Goal: Transaction & Acquisition: Subscribe to service/newsletter

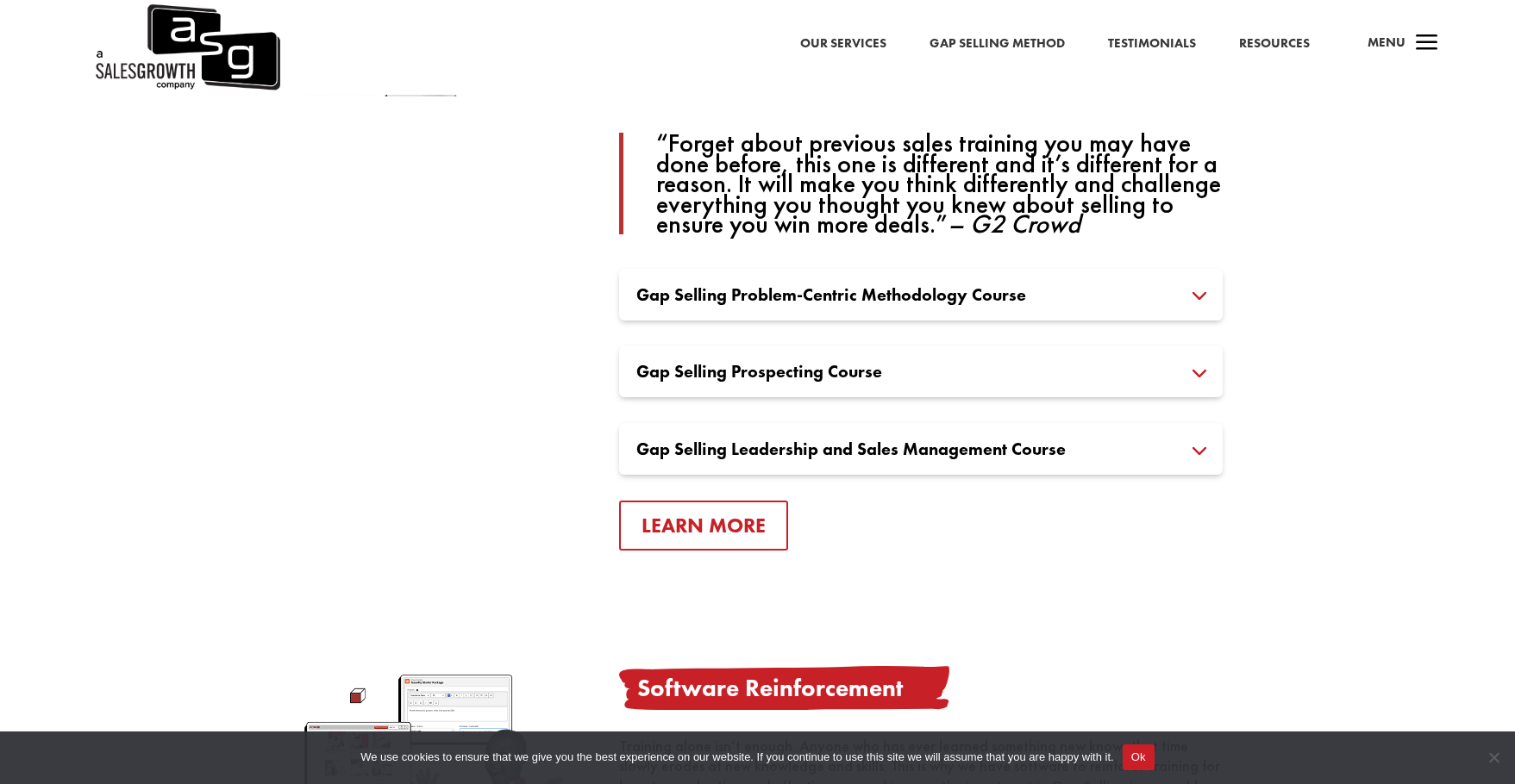
scroll to position [1293, 0]
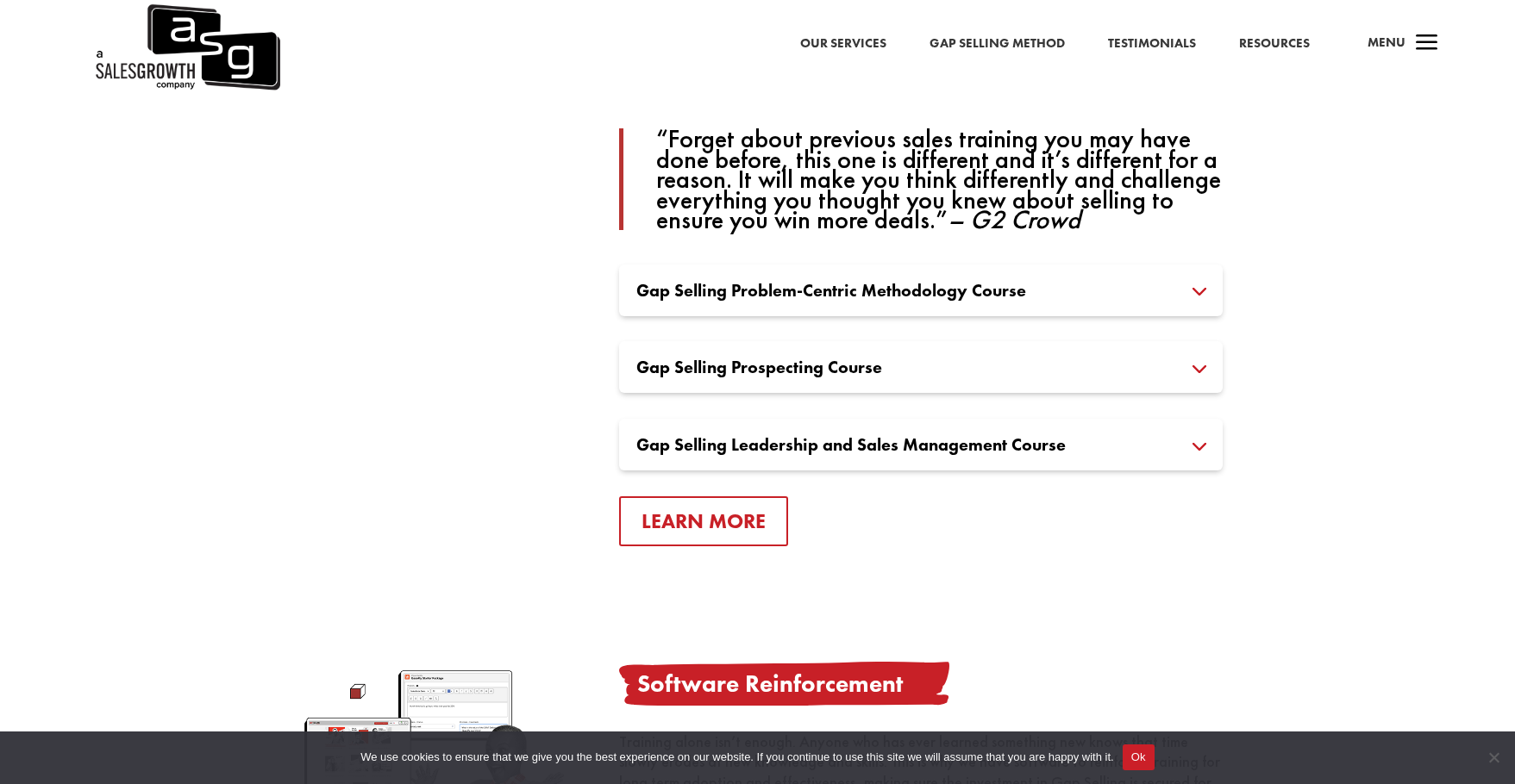
click at [1197, 289] on h3 "Gap Selling Problem-Centric Methodology Course" at bounding box center [920, 290] width 569 height 17
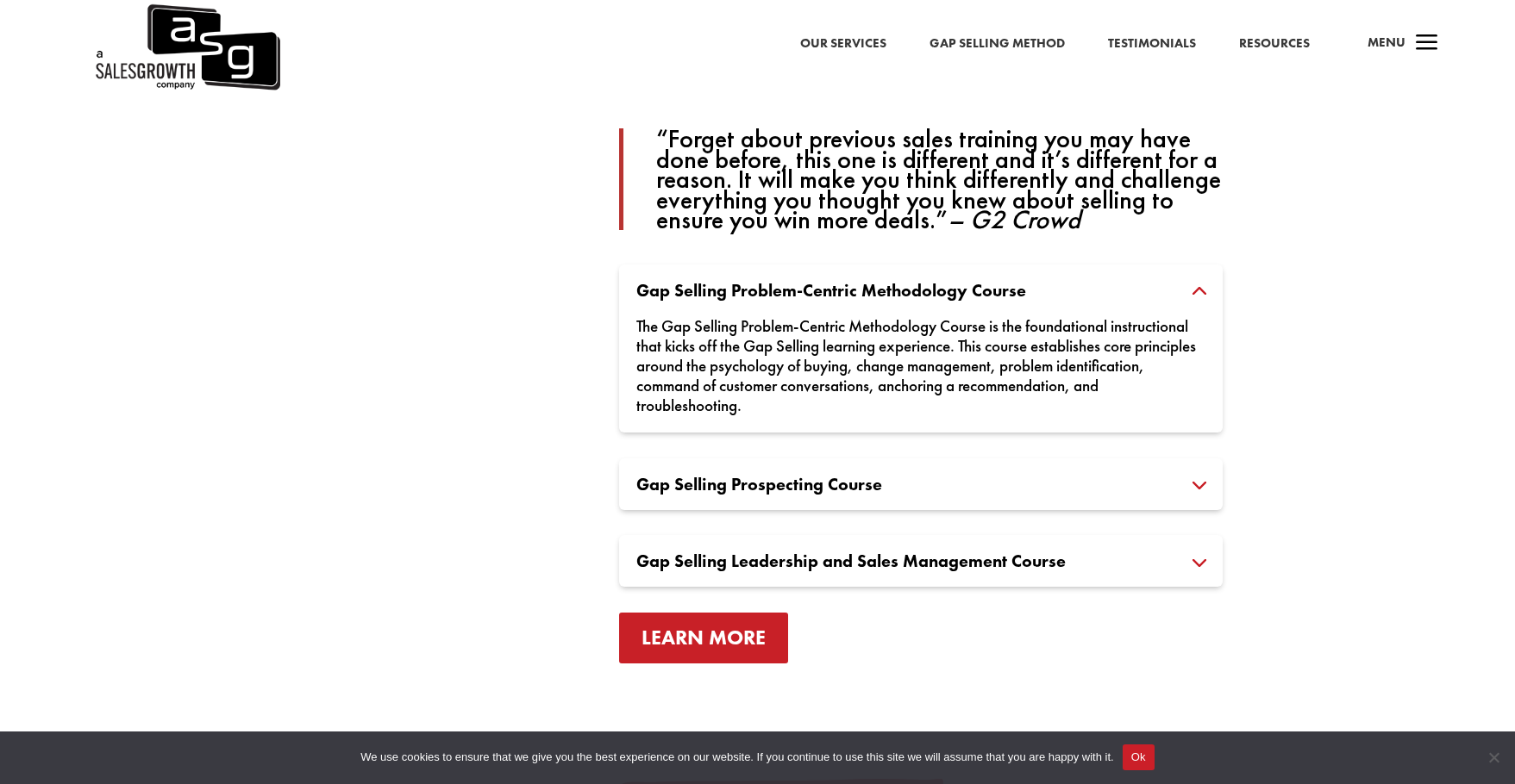
click at [722, 633] on link "Learn More" at bounding box center [703, 638] width 169 height 51
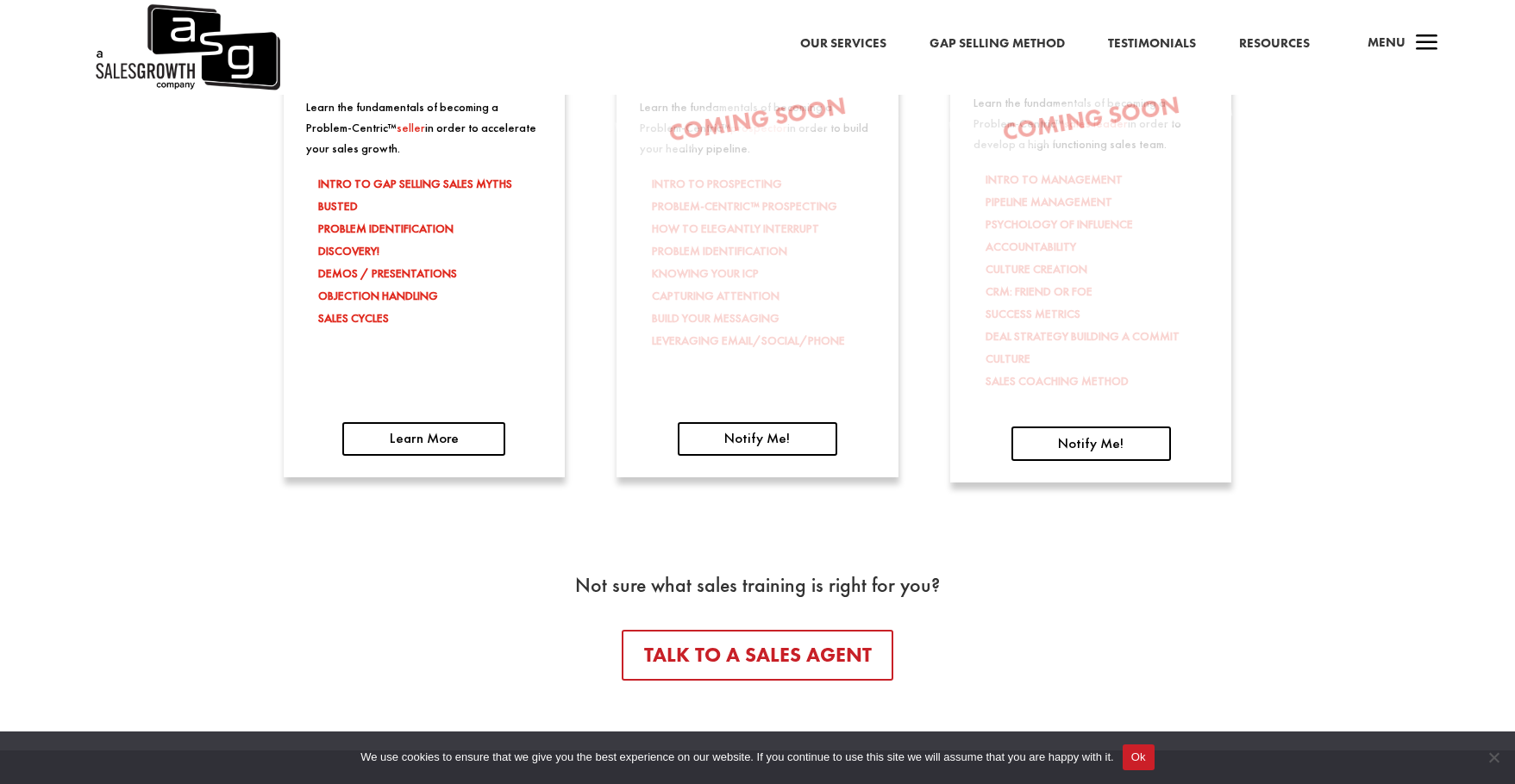
scroll to position [2886, 0]
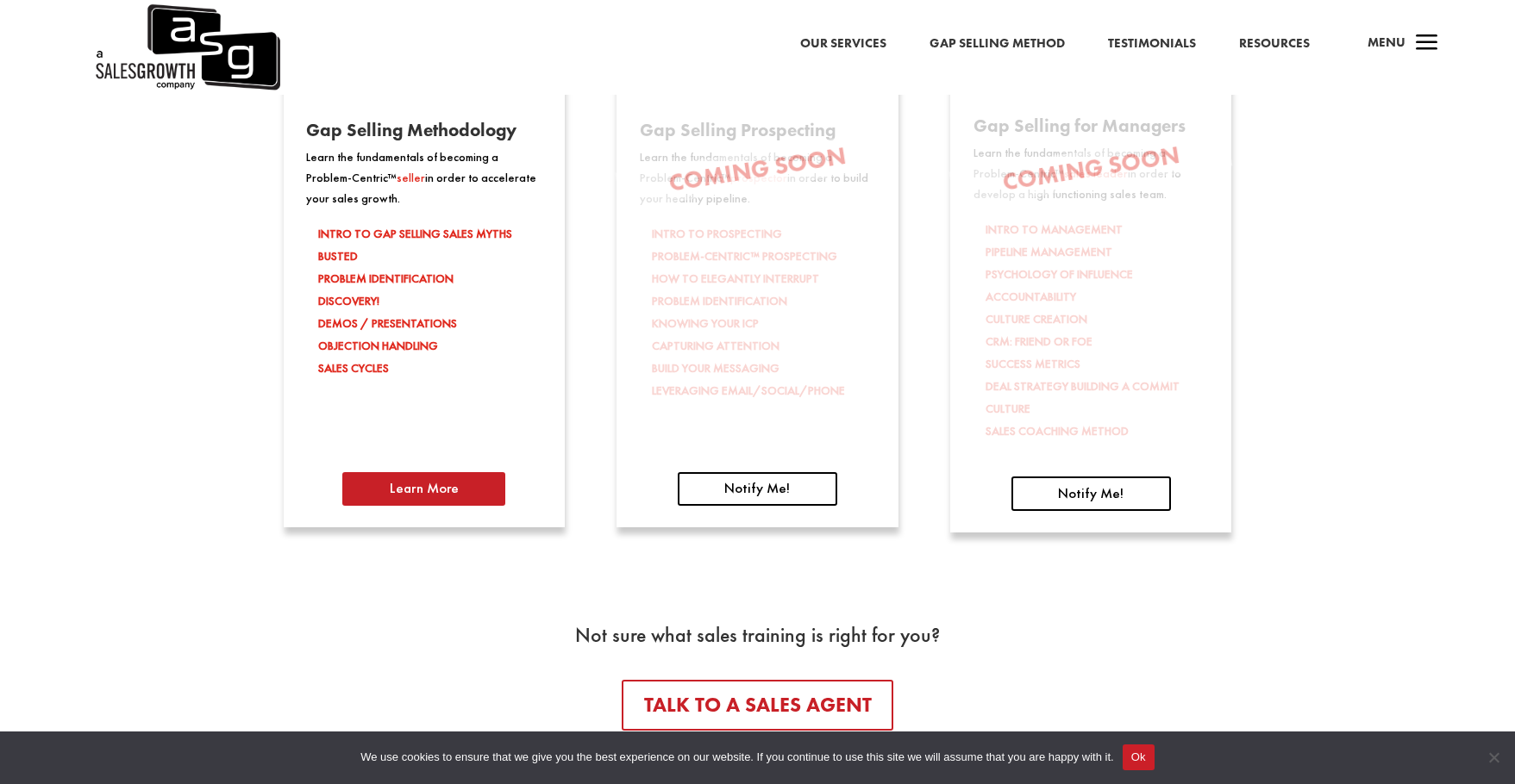
click at [413, 496] on link "Learn More" at bounding box center [424, 489] width 163 height 35
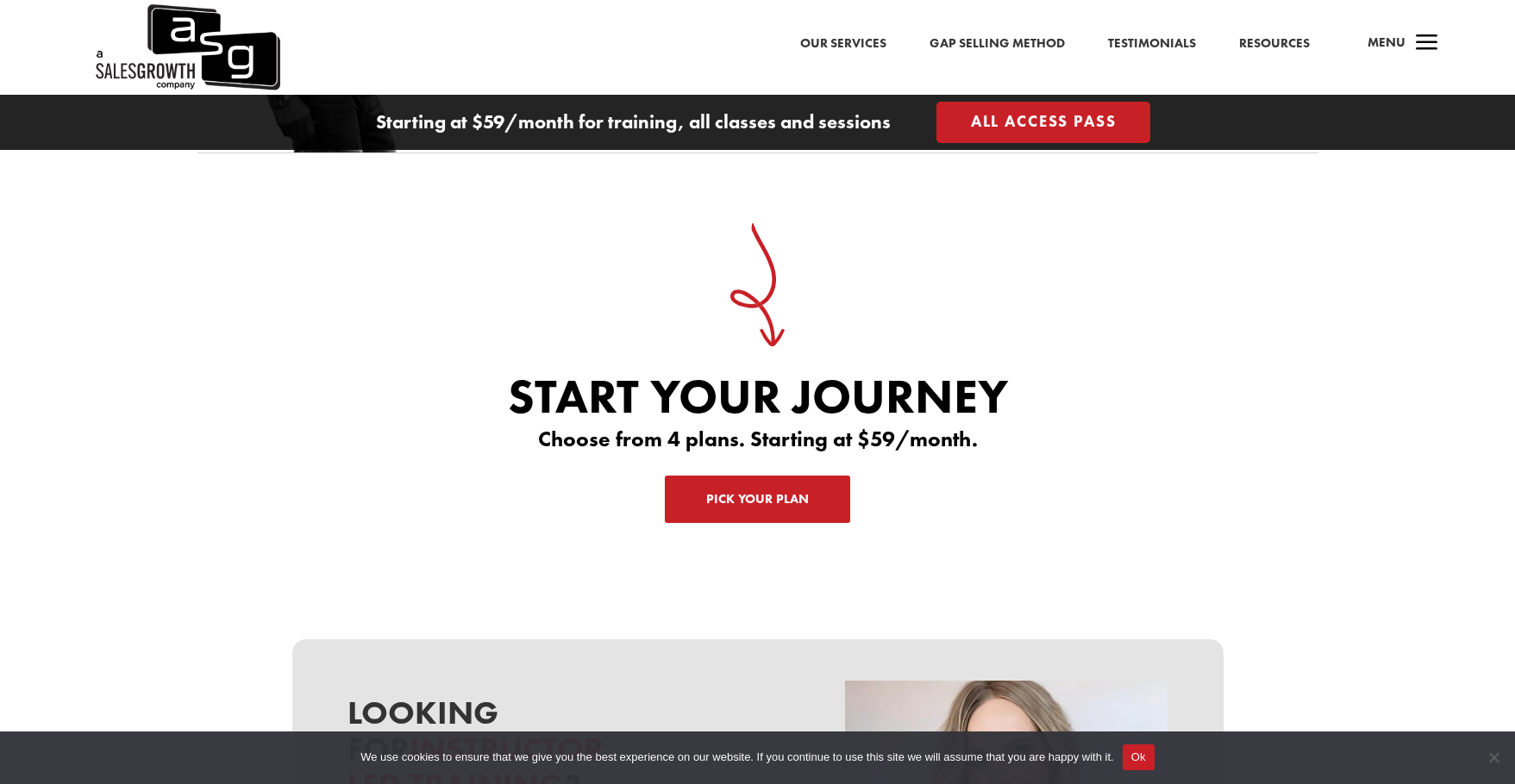
scroll to position [5344, 0]
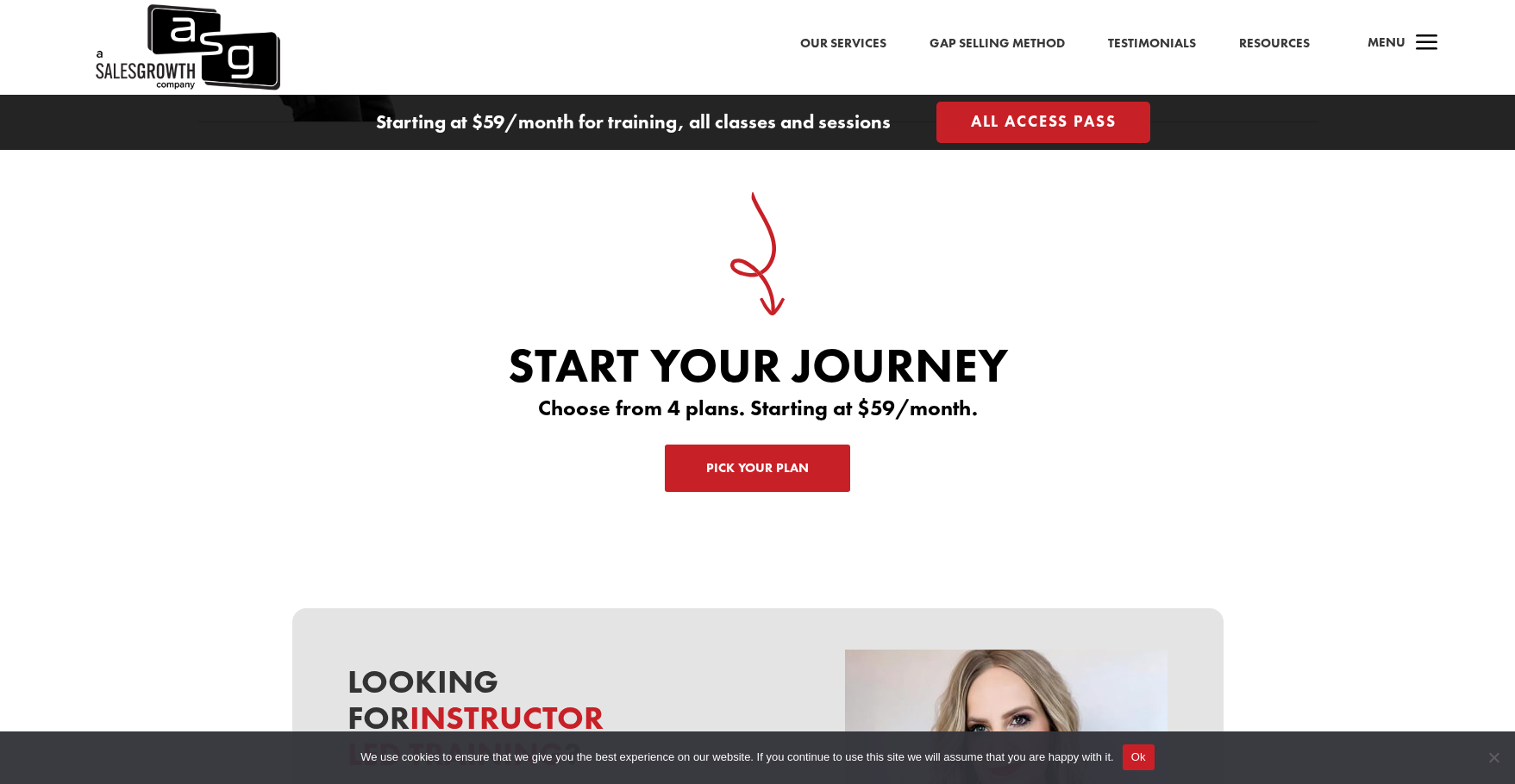
click at [753, 446] on link "Pick Your Plan" at bounding box center [758, 469] width 185 height 49
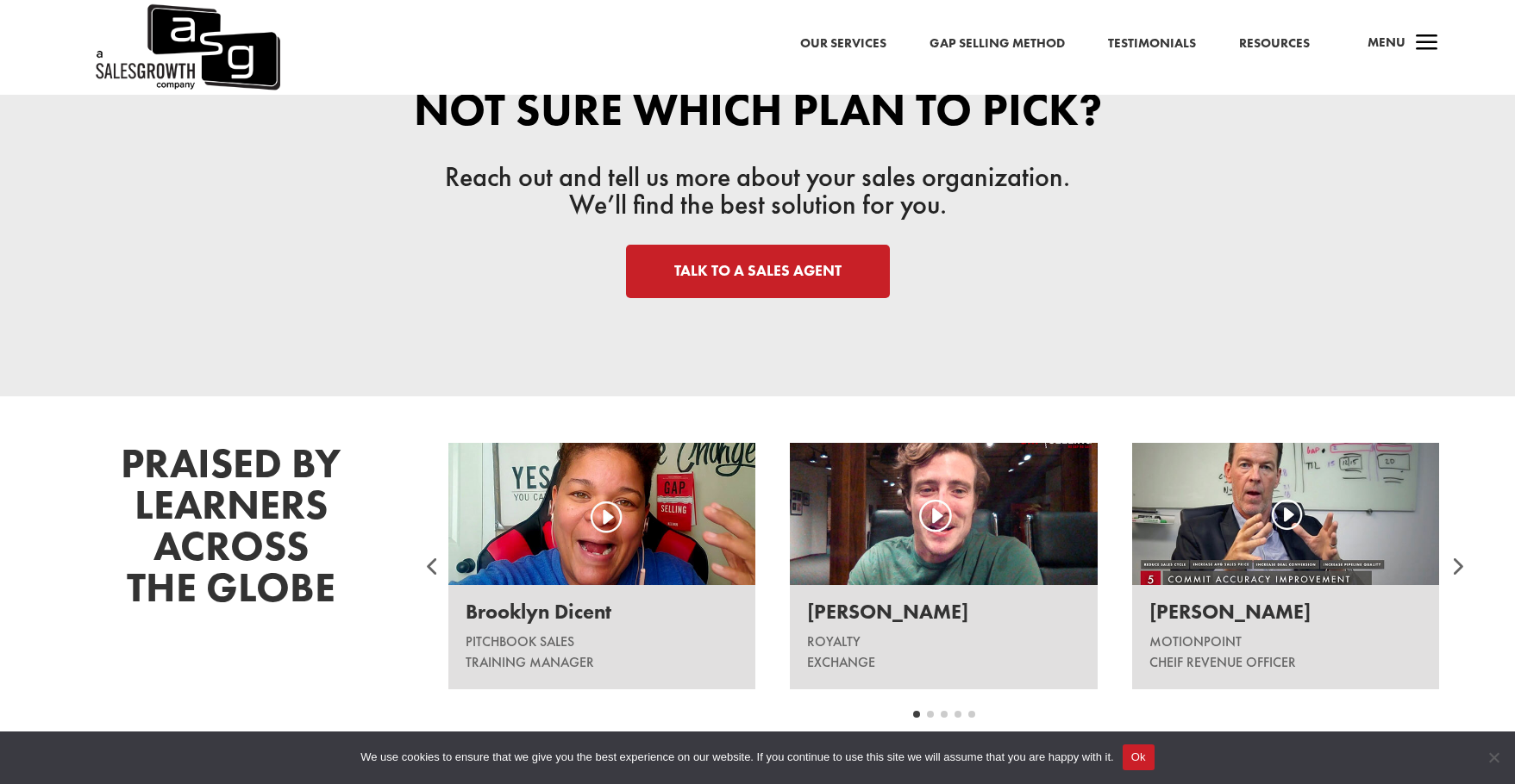
scroll to position [1896, 0]
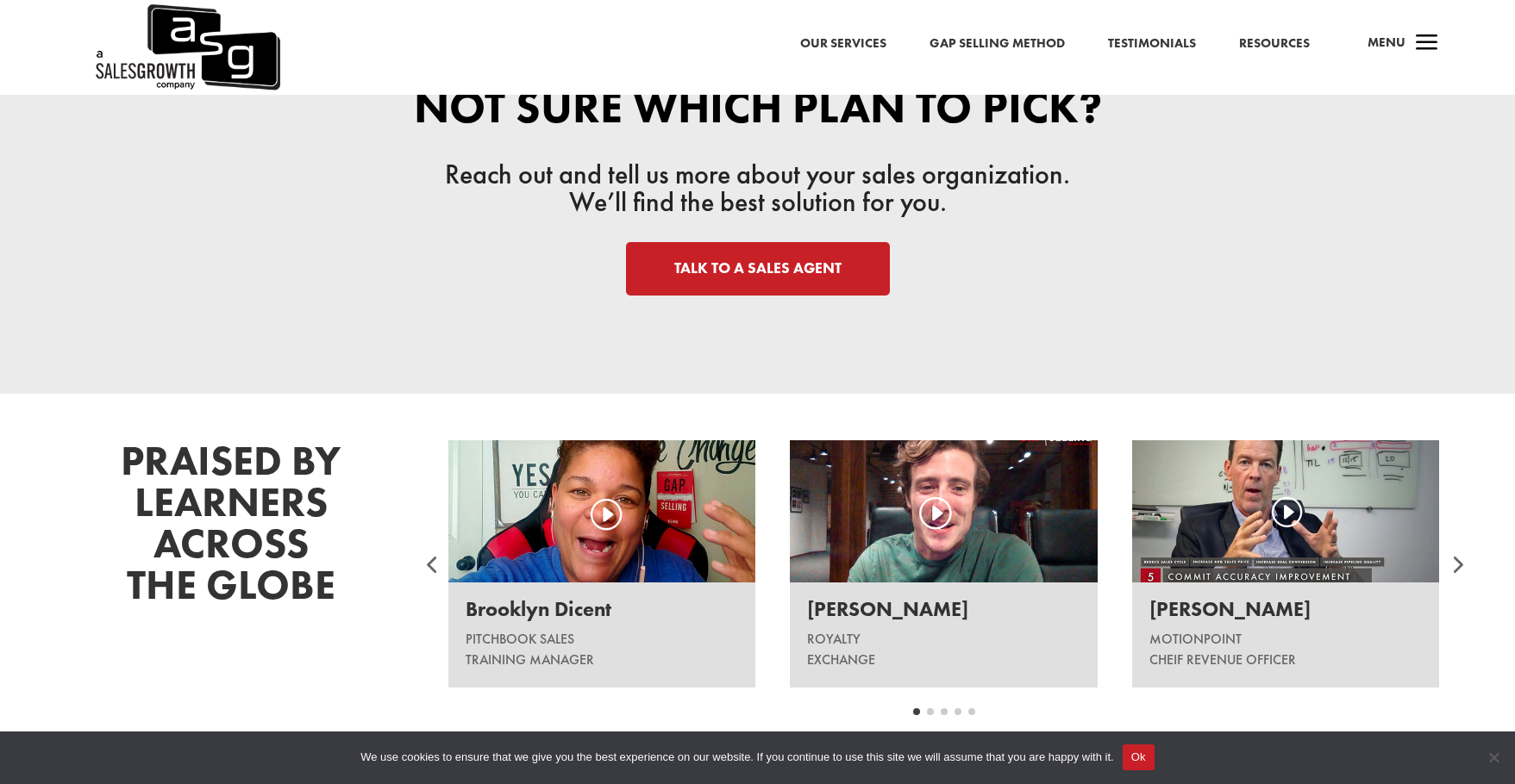
click at [1460, 563] on div at bounding box center [1457, 565] width 52 height 52
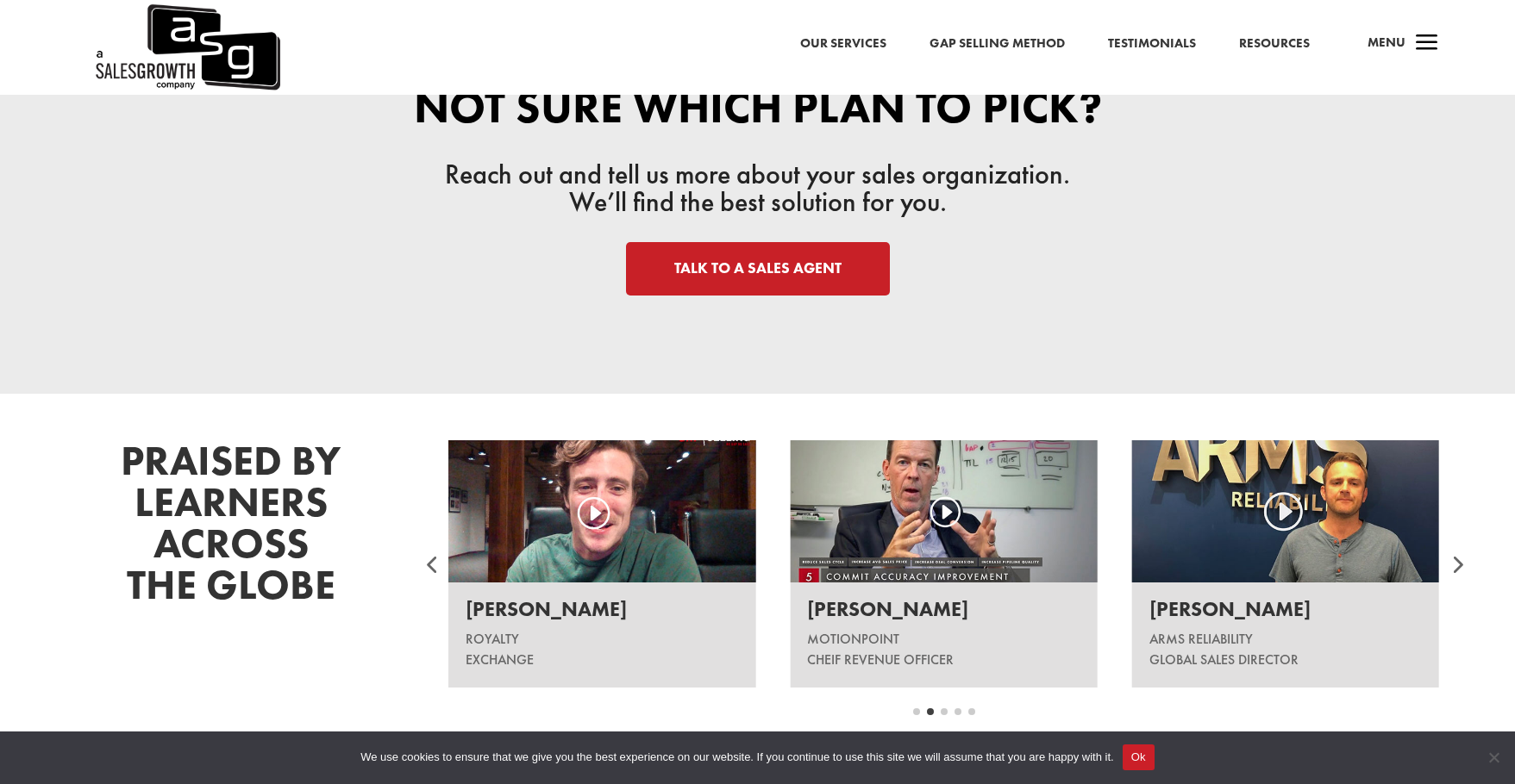
click at [1460, 563] on div at bounding box center [1457, 565] width 52 height 52
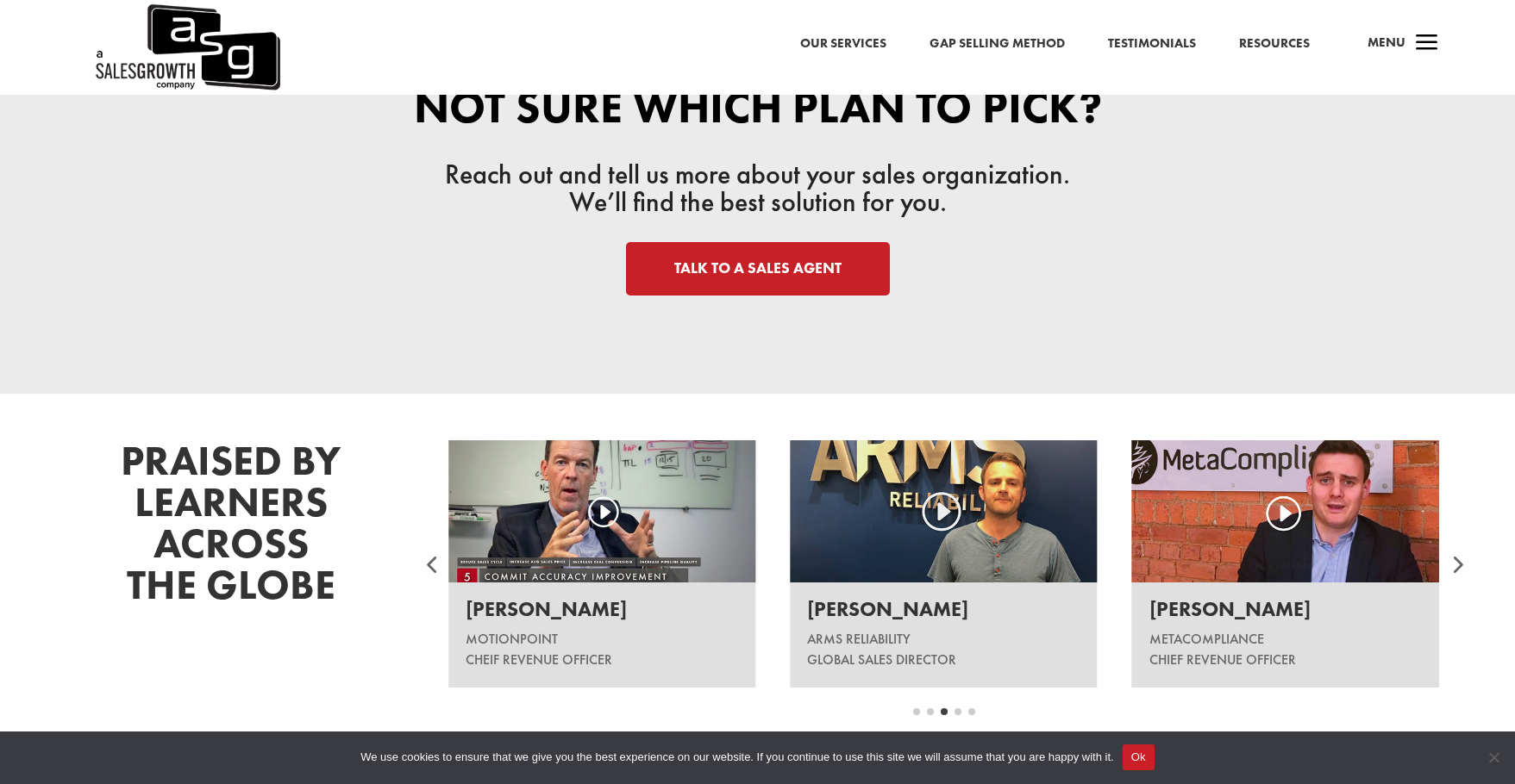
click at [1460, 563] on div at bounding box center [1457, 565] width 52 height 52
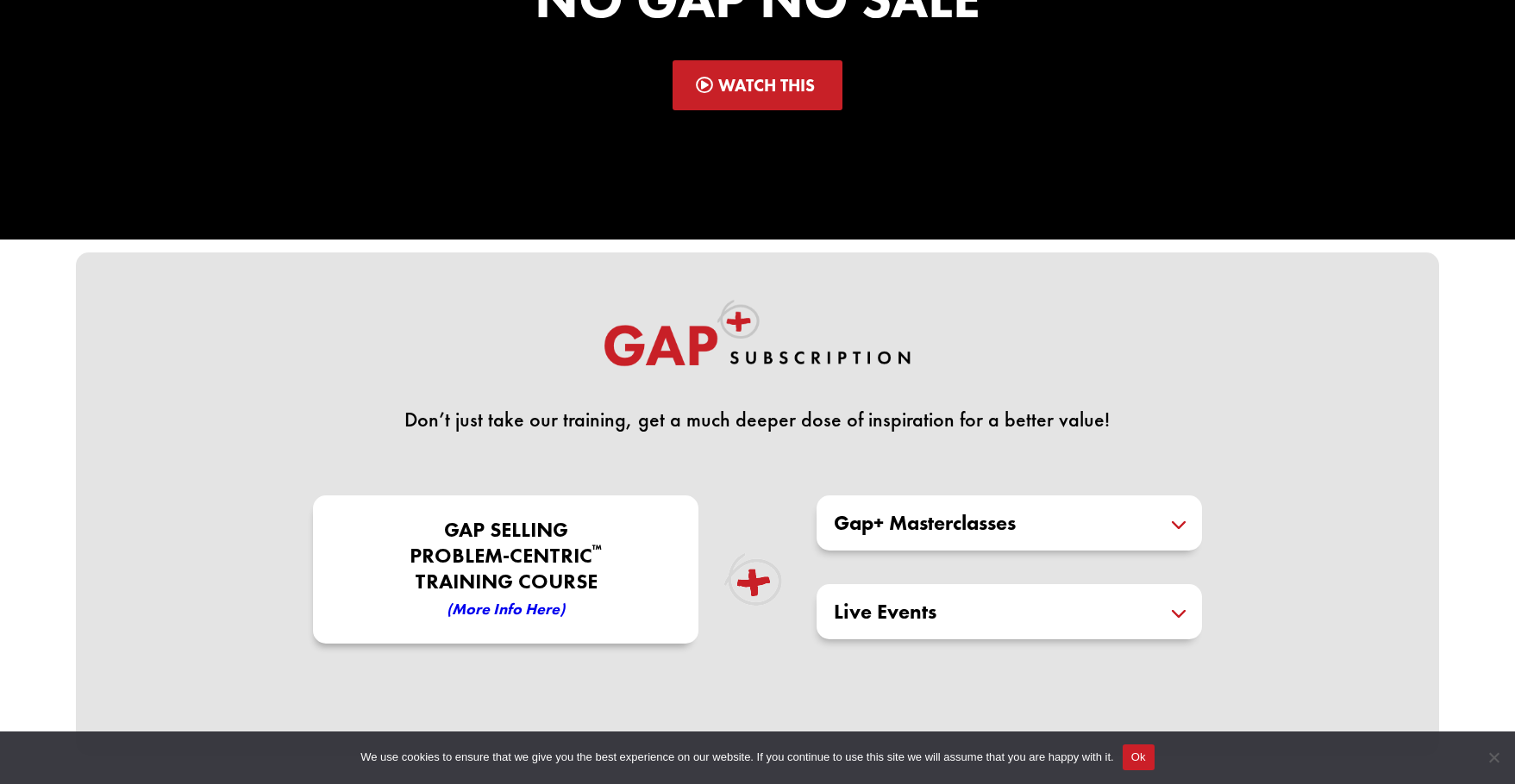
scroll to position [0, 0]
